Goal: Download file/media

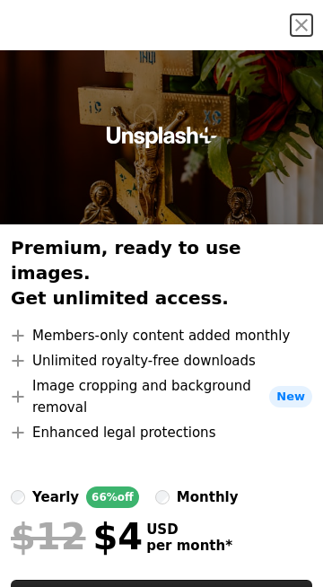
scroll to position [75, 0]
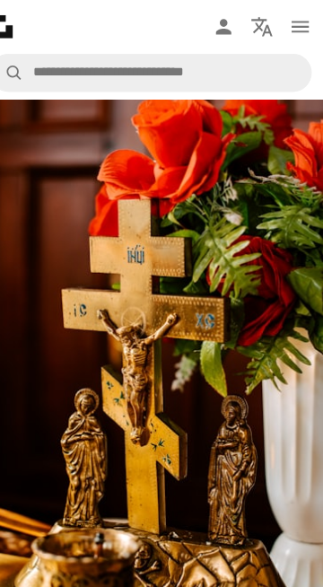
scroll to position [105, 0]
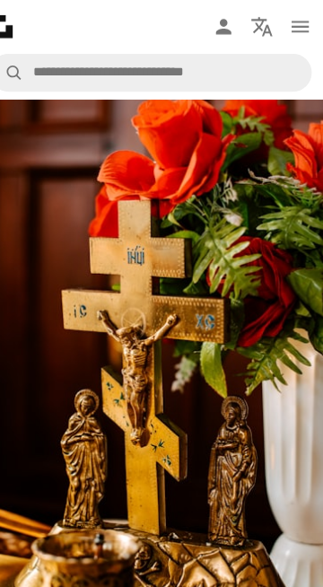
click at [207, 387] on img at bounding box center [161, 322] width 323 height 484
click at [199, 389] on img at bounding box center [161, 322] width 323 height 484
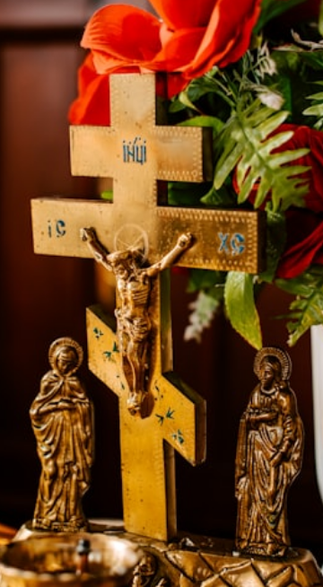
click at [207, 478] on img at bounding box center [161, 322] width 323 height 484
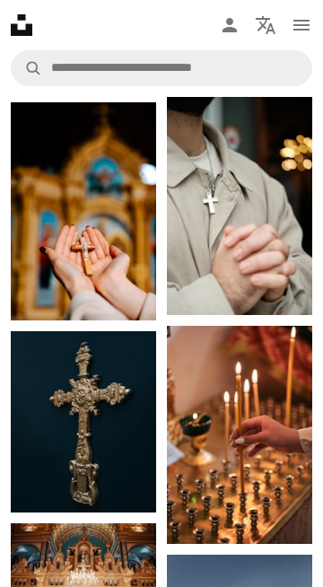
scroll to position [3212, 0]
